Goal: Information Seeking & Learning: Learn about a topic

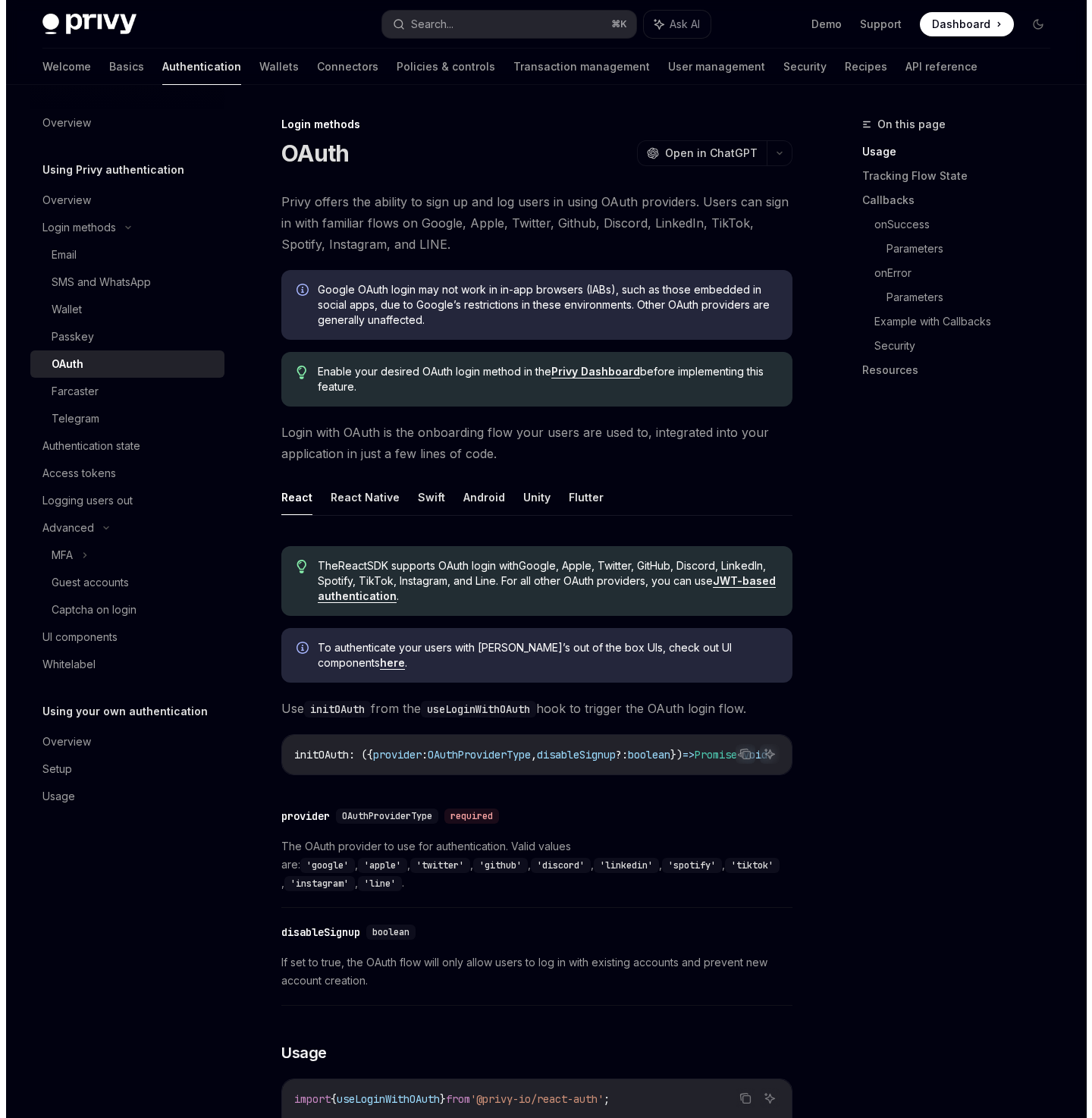
scroll to position [82, 0]
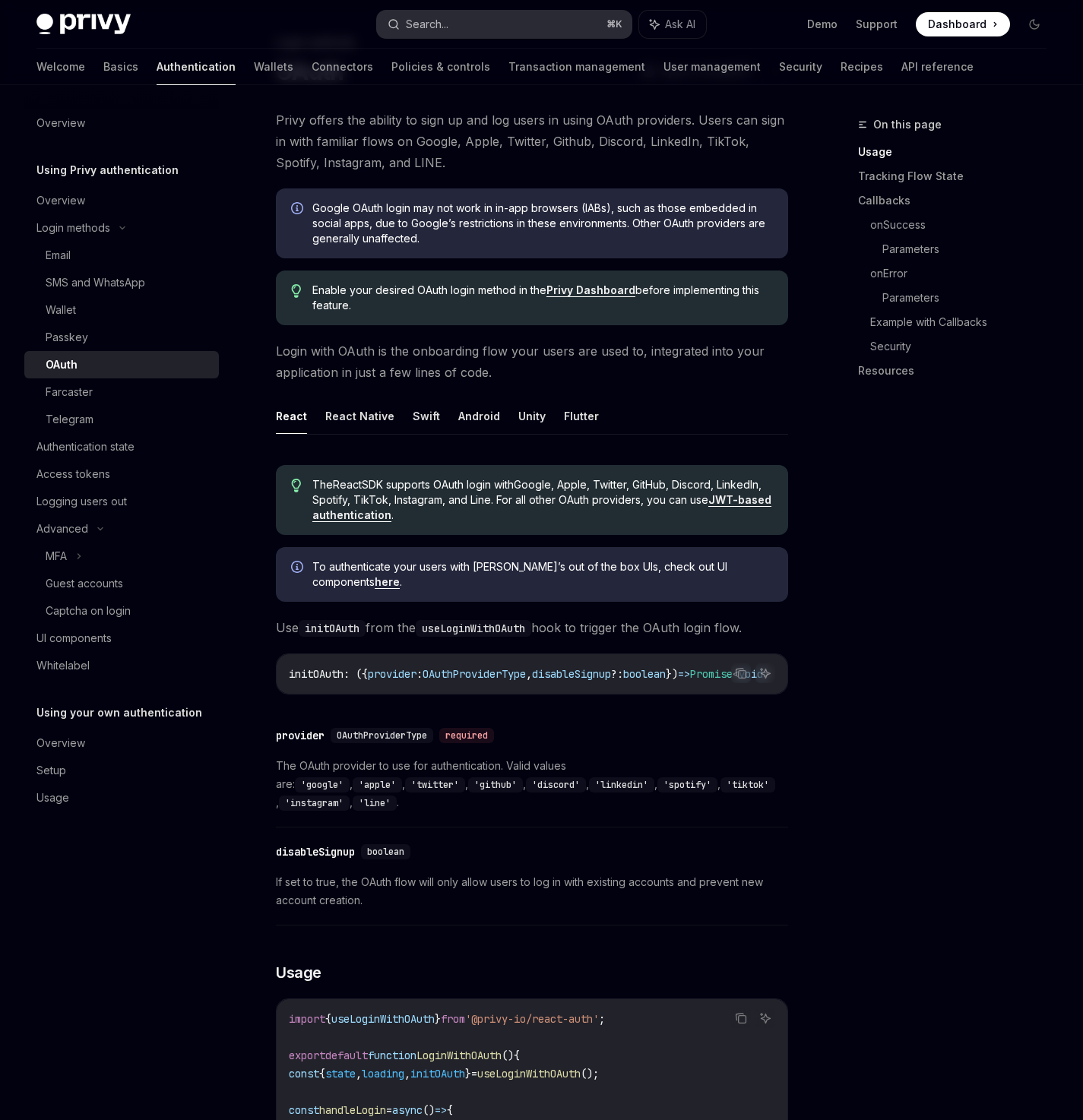
click at [463, 25] on button "Search... ⌘ K" at bounding box center [504, 24] width 254 height 28
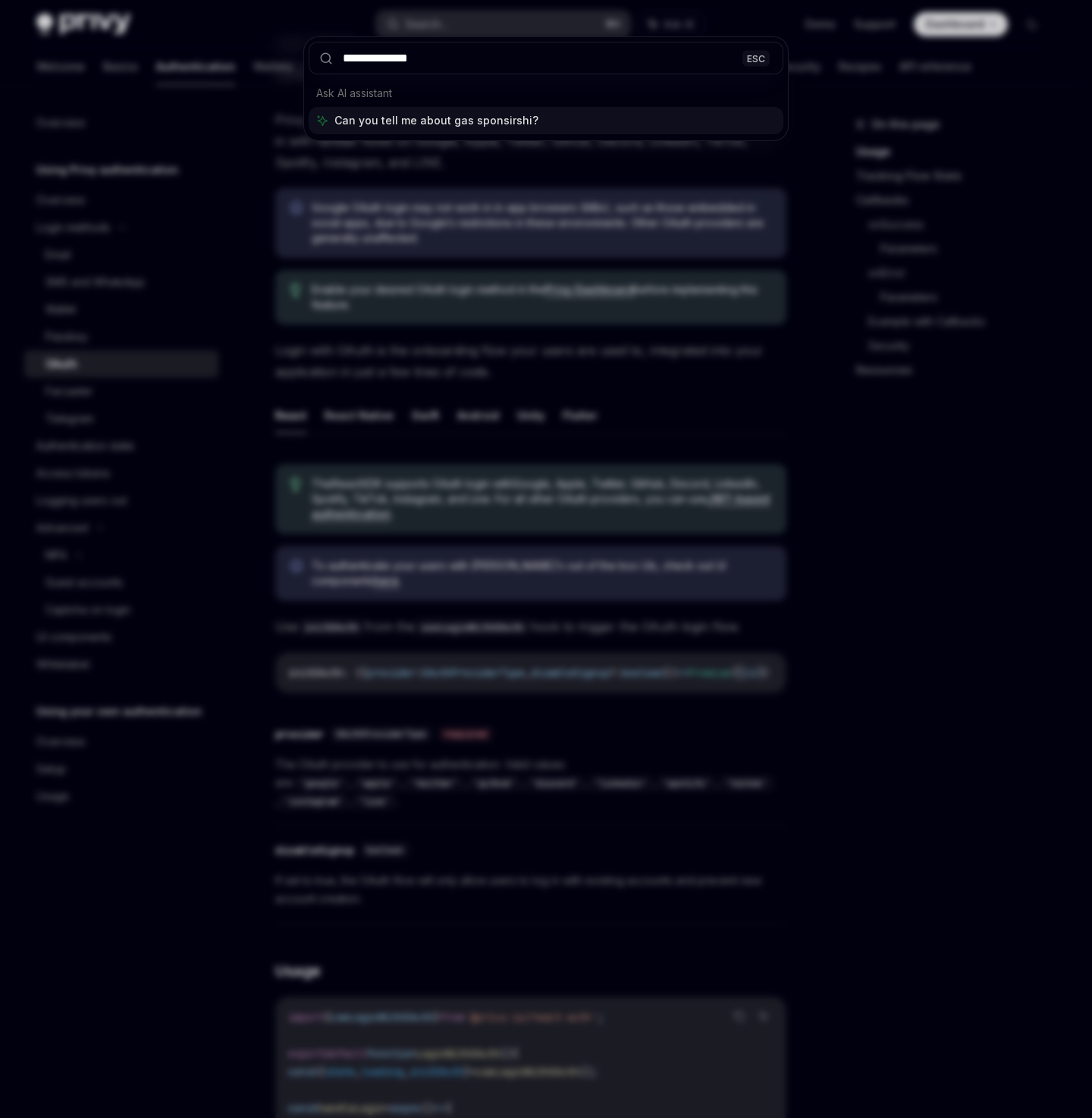
type input "**********"
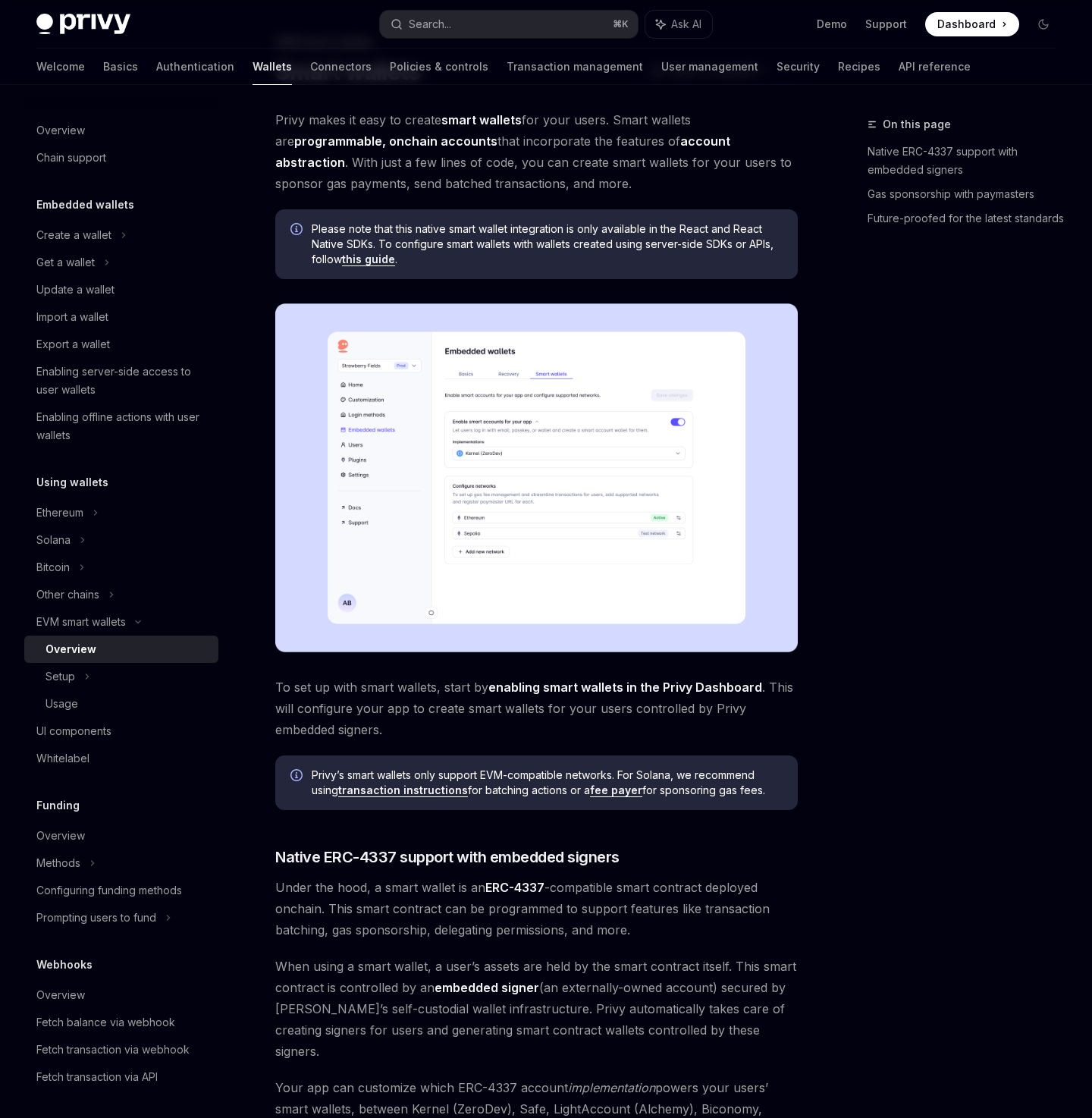
type textarea "*"
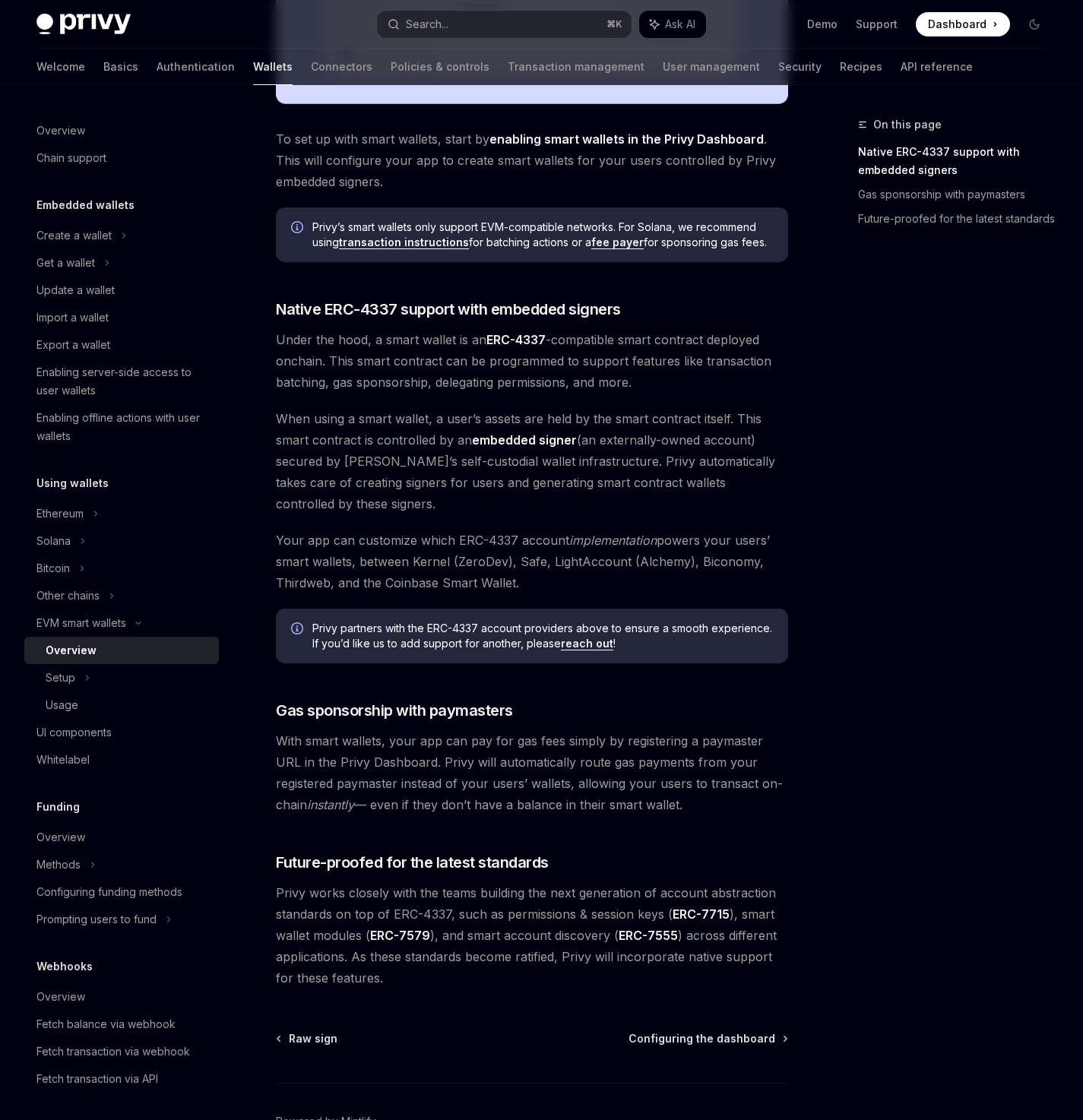
scroll to position [718, 0]
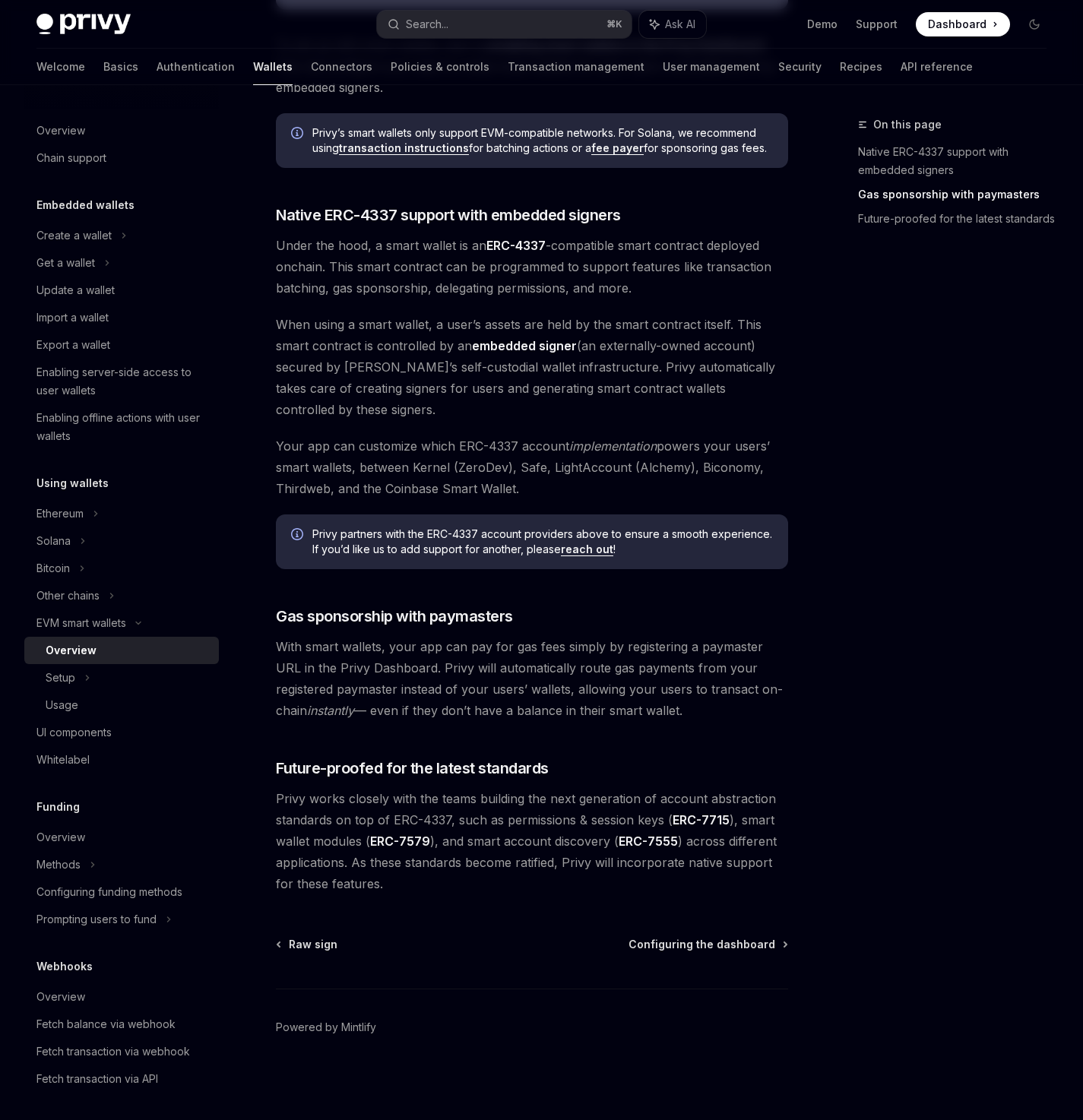
click at [582, 520] on div "Privy partners with the ERC-4337 account providers above to ensure a smooth exp…" at bounding box center [532, 541] width 512 height 55
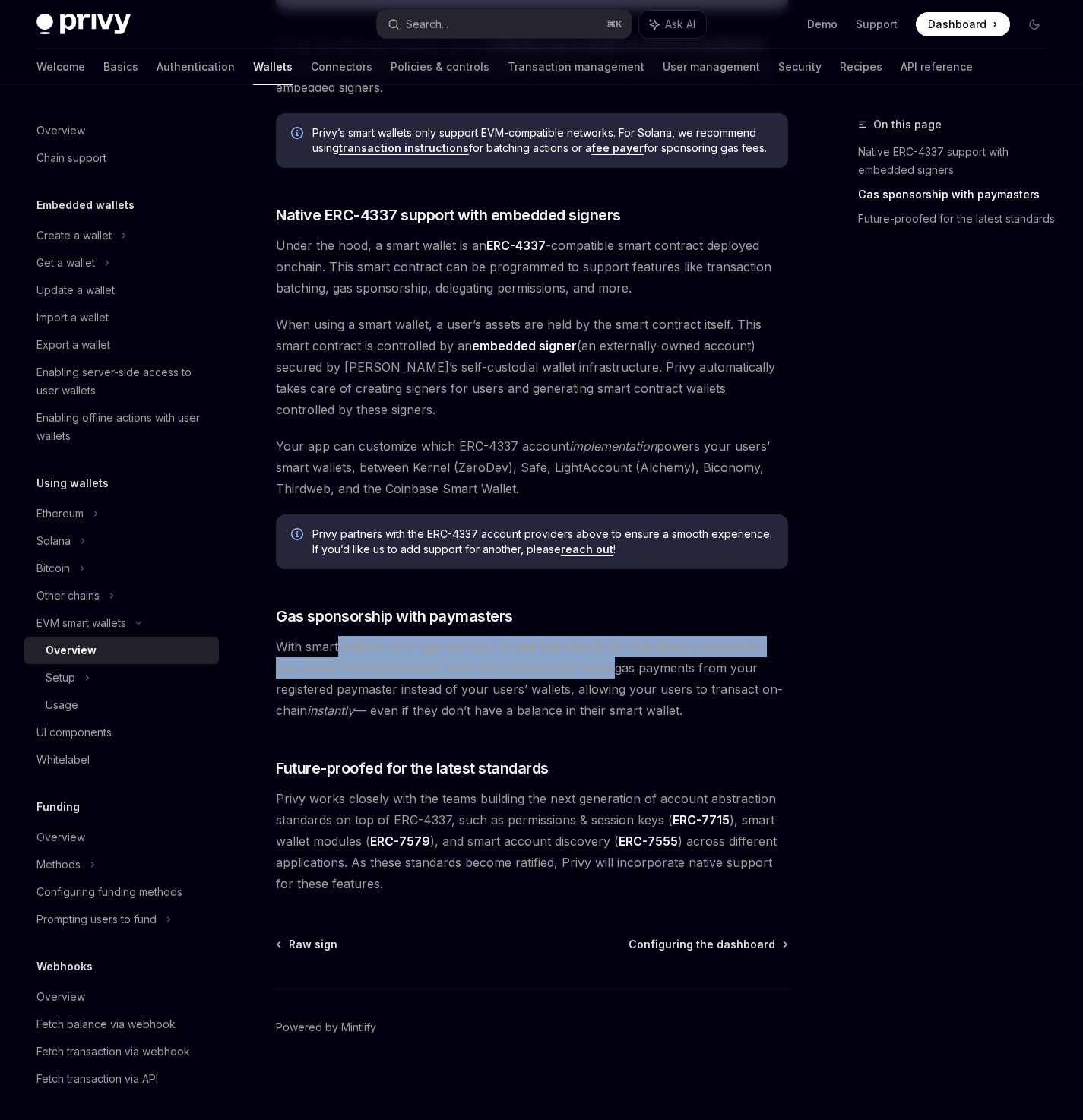
drag, startPoint x: 360, startPoint y: 648, endPoint x: 581, endPoint y: 665, distance: 221.7
click at [581, 665] on span "With smart wallets, your app can pay for gas fees simply by registering a payma…" at bounding box center [532, 678] width 512 height 85
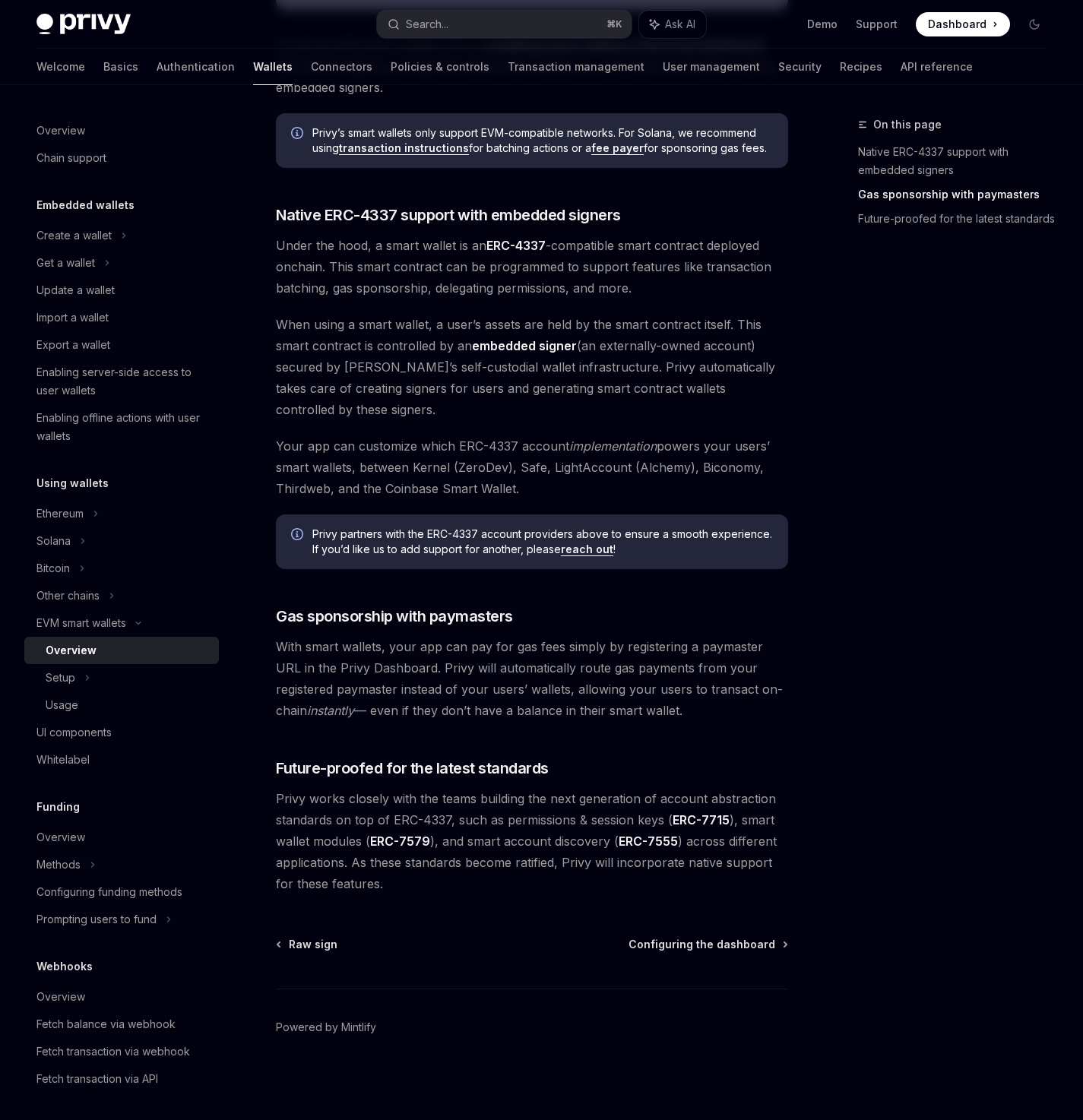
click at [582, 666] on span "With smart wallets, your app can pay for gas fees simply by registering a payma…" at bounding box center [532, 678] width 512 height 85
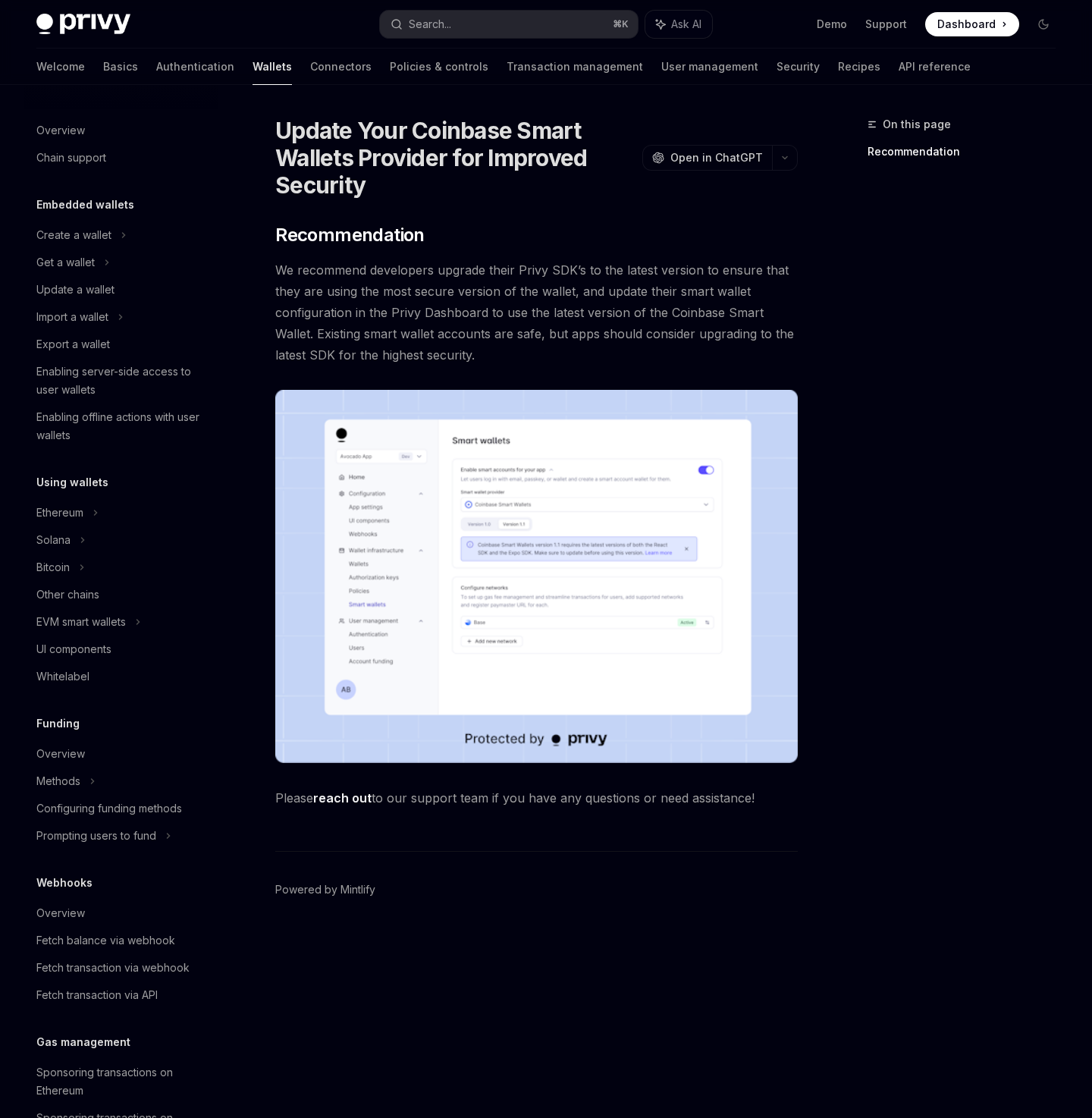
drag, startPoint x: 782, startPoint y: 928, endPoint x: 787, endPoint y: 911, distance: 17.7
click at [782, 926] on footer "Powered by Mintlify" at bounding box center [536, 916] width 522 height 132
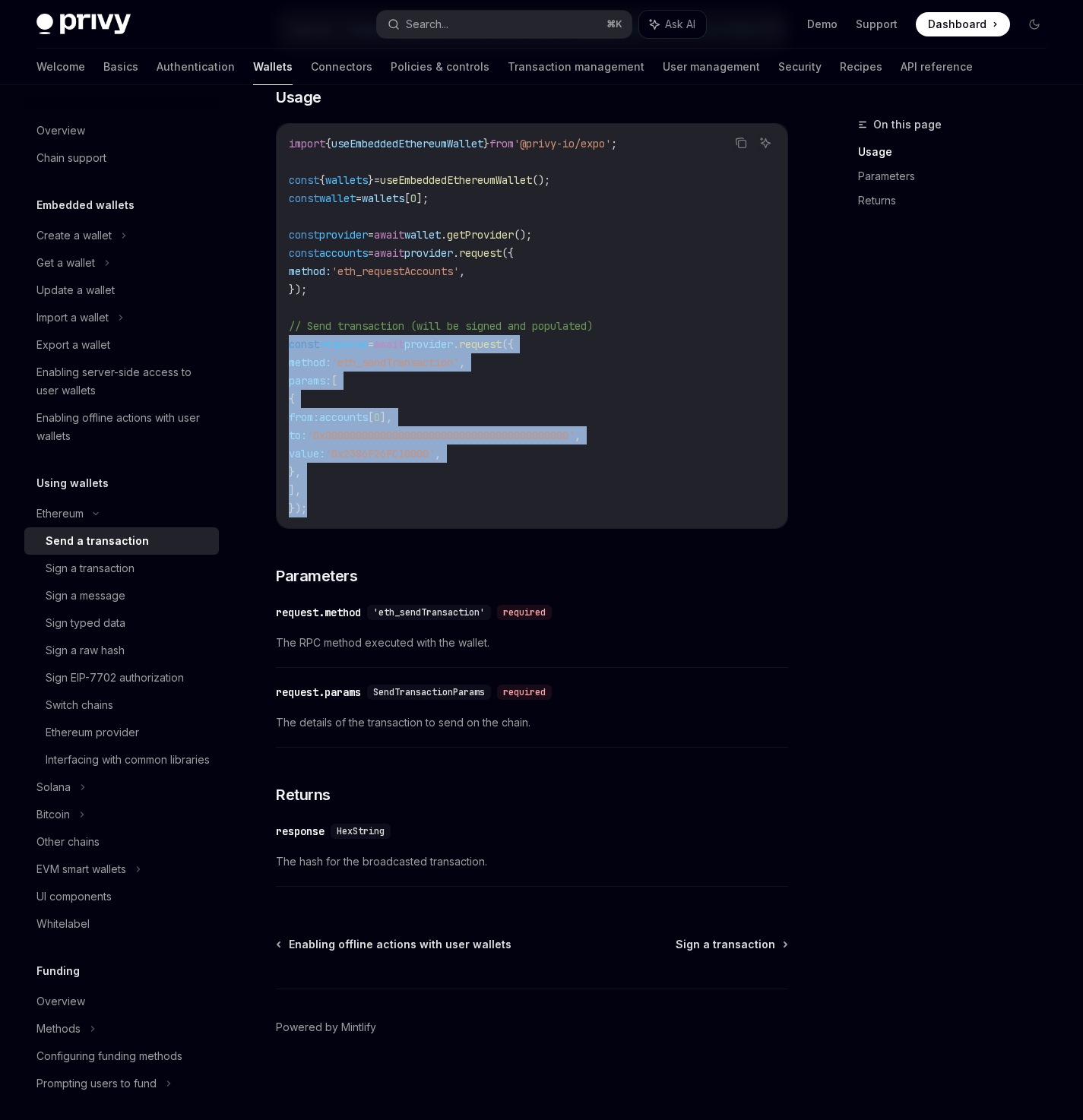
scroll to position [280, 0]
